Goal: Task Accomplishment & Management: Manage account settings

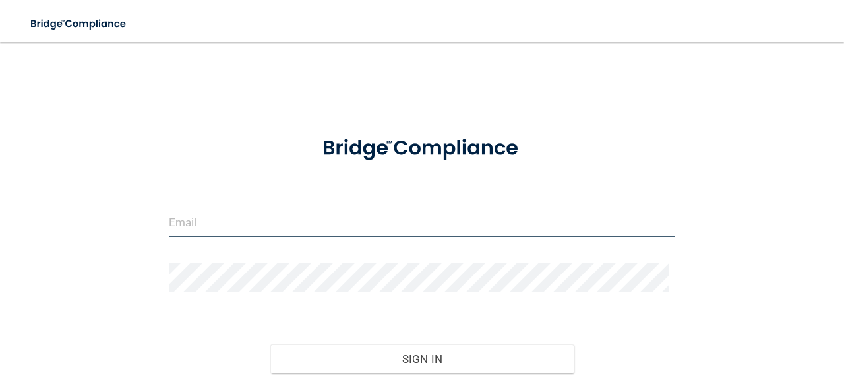
click at [335, 214] on input "email" at bounding box center [422, 222] width 507 height 30
type input "[EMAIL_ADDRESS][DOMAIN_NAME]"
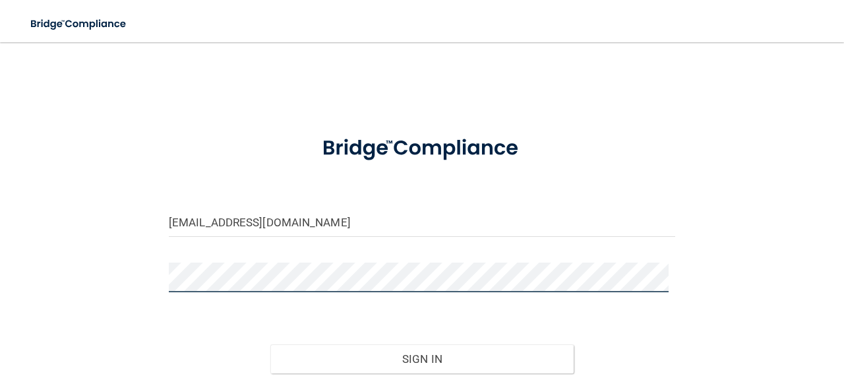
click at [270, 344] on button "Sign In" at bounding box center [422, 358] width 304 height 29
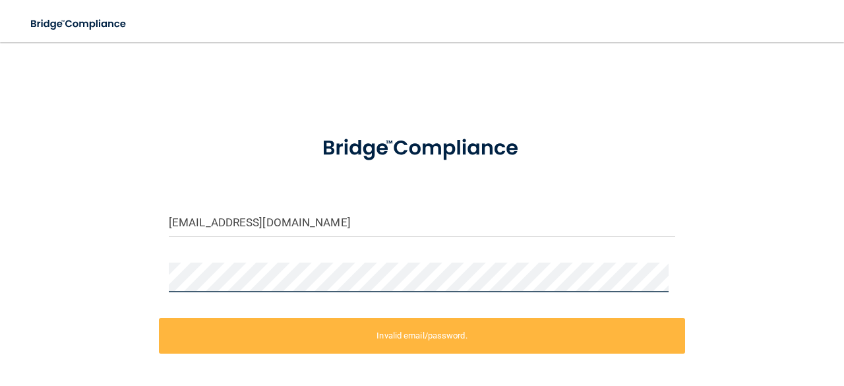
scroll to position [11, 0]
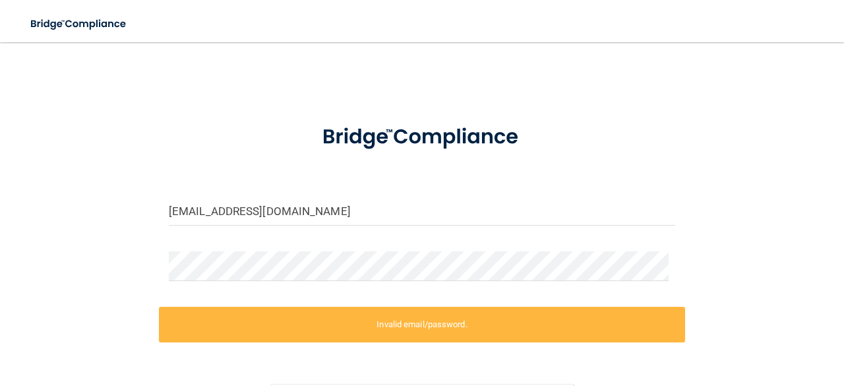
click at [309, 245] on form "[EMAIL_ADDRESS][DOMAIN_NAME] Invalid email/password. You don't have permission …" at bounding box center [422, 285] width 507 height 350
click at [0, 245] on main "[EMAIL_ADDRESS][DOMAIN_NAME] Invalid email/password. You don't have permission …" at bounding box center [422, 214] width 844 height 344
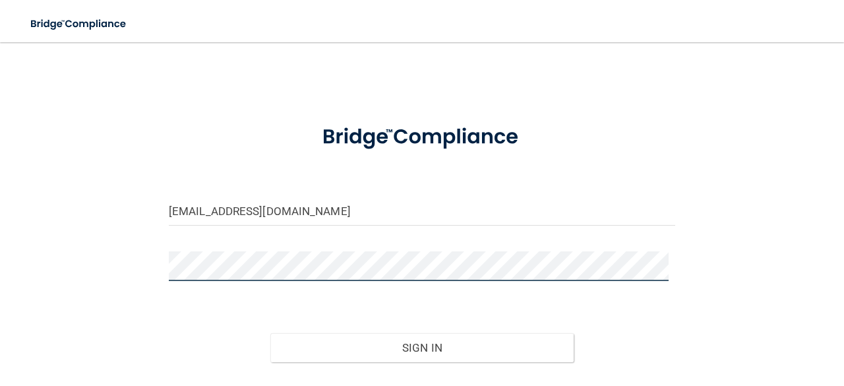
click at [270, 333] on button "Sign In" at bounding box center [422, 347] width 304 height 29
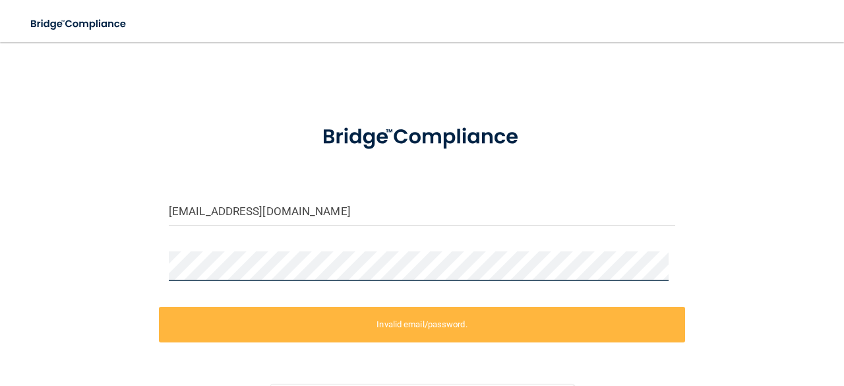
click at [0, 264] on main "[EMAIL_ADDRESS][DOMAIN_NAME] Invalid email/password. You don't have permission …" at bounding box center [422, 214] width 844 height 344
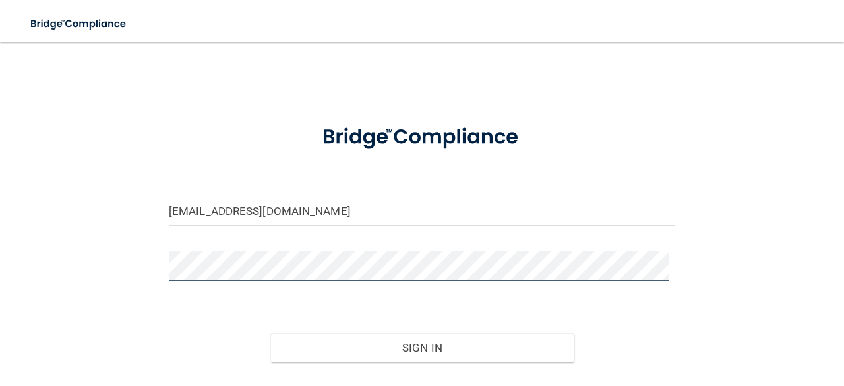
click at [270, 333] on button "Sign In" at bounding box center [422, 347] width 304 height 29
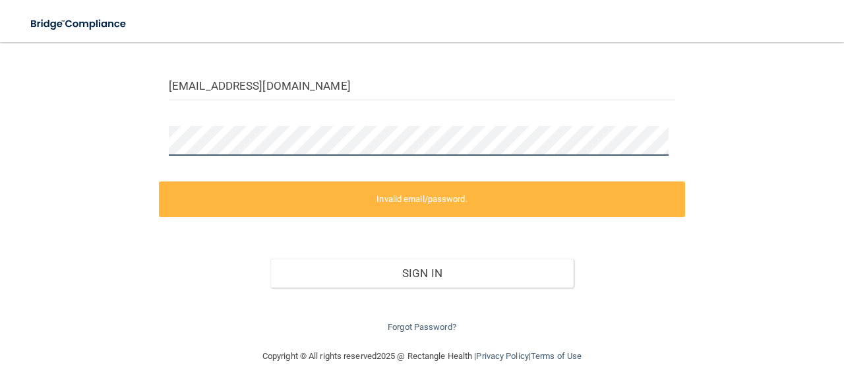
scroll to position [136, 0]
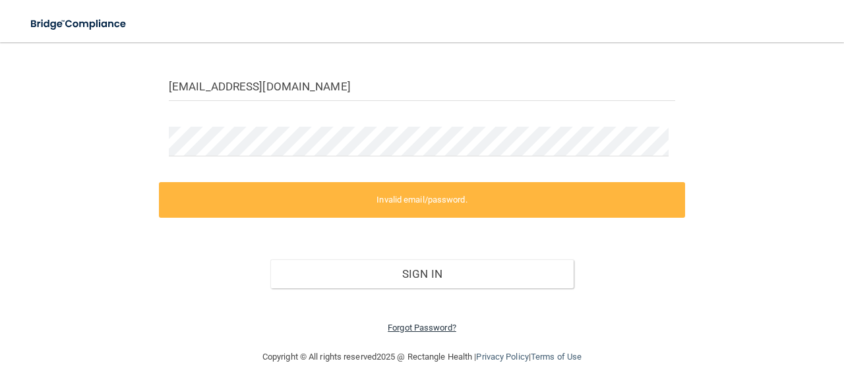
click at [438, 326] on link "Forgot Password?" at bounding box center [422, 327] width 69 height 10
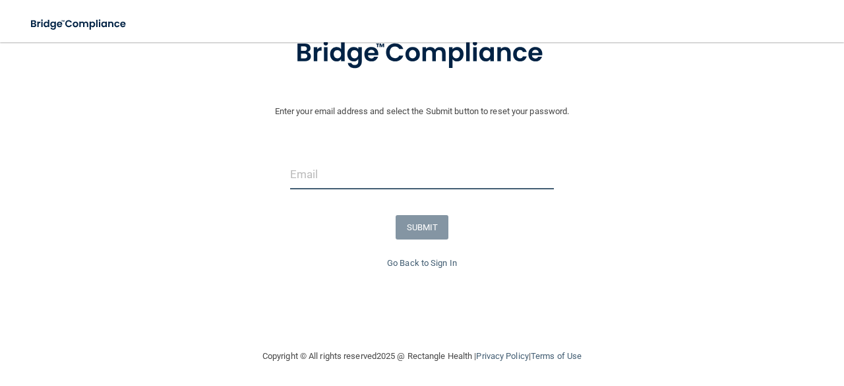
click at [415, 179] on input "email" at bounding box center [422, 175] width 264 height 30
type input "[EMAIL_ADDRESS][DOMAIN_NAME]"
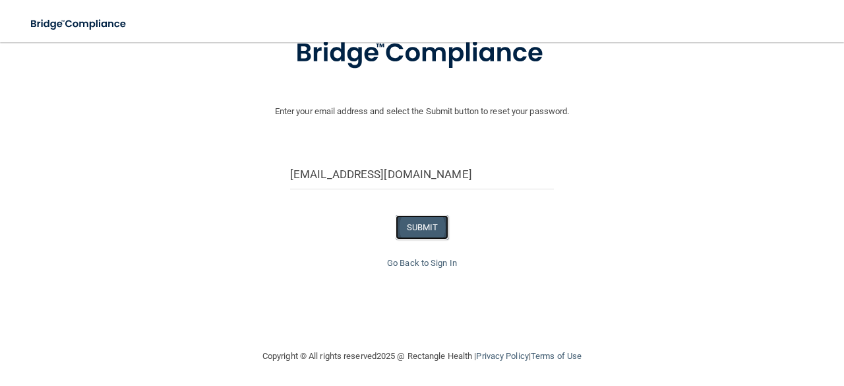
click at [420, 225] on button "SUBMIT" at bounding box center [422, 227] width 53 height 24
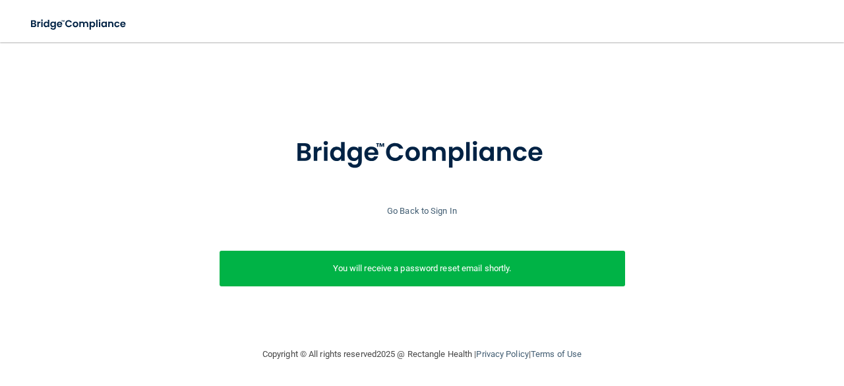
scroll to position [12, 0]
